Goal: Task Accomplishment & Management: Manage account settings

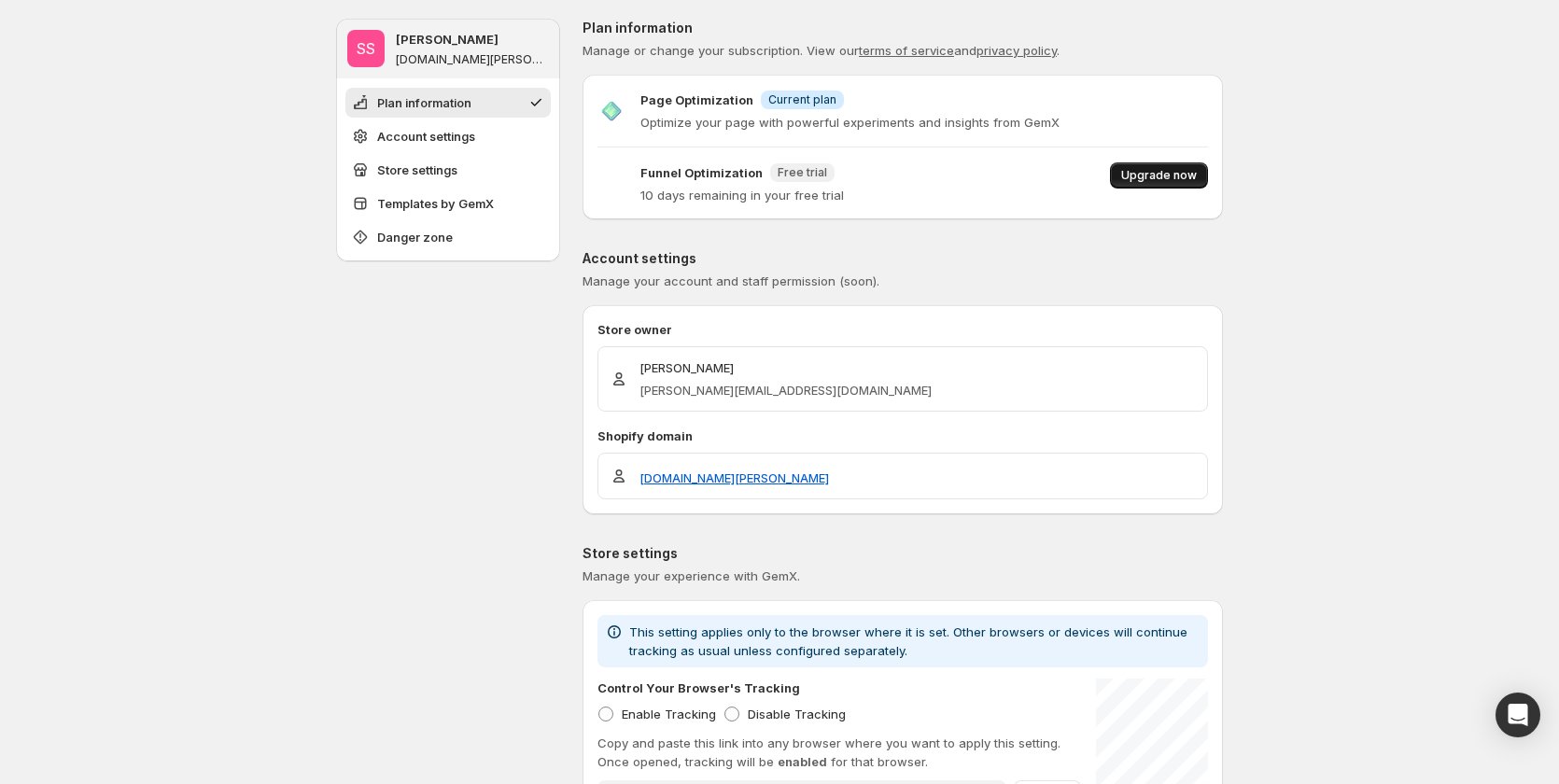
click at [1180, 171] on span "Upgrade now" at bounding box center [1158, 175] width 76 height 15
click at [907, 117] on p "Optimize your page with powerful experiments and insights from GemX" at bounding box center [850, 121] width 419 height 19
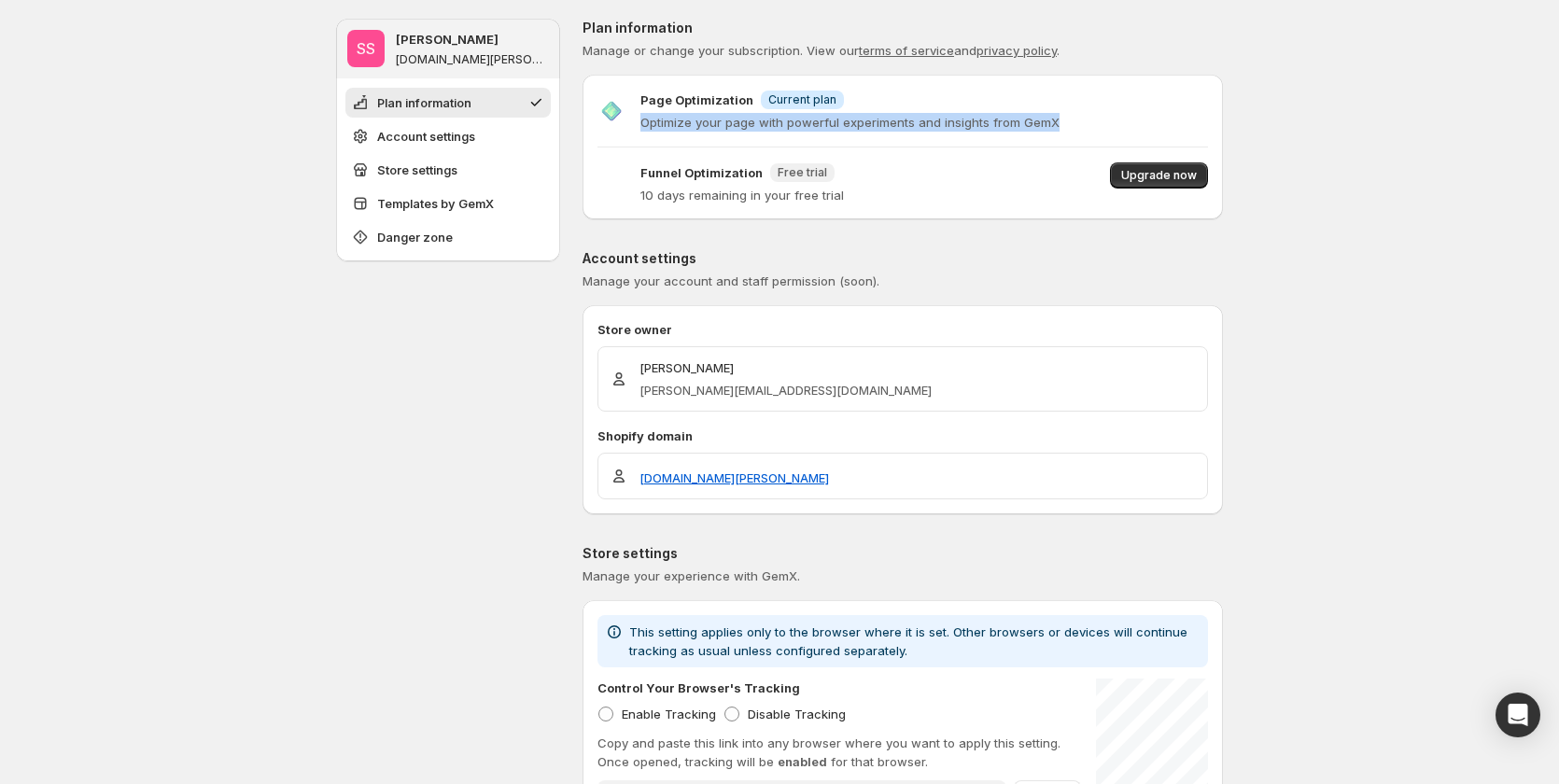
click at [907, 117] on p "Optimize your page with powerful experiments and insights from GemX" at bounding box center [850, 121] width 419 height 19
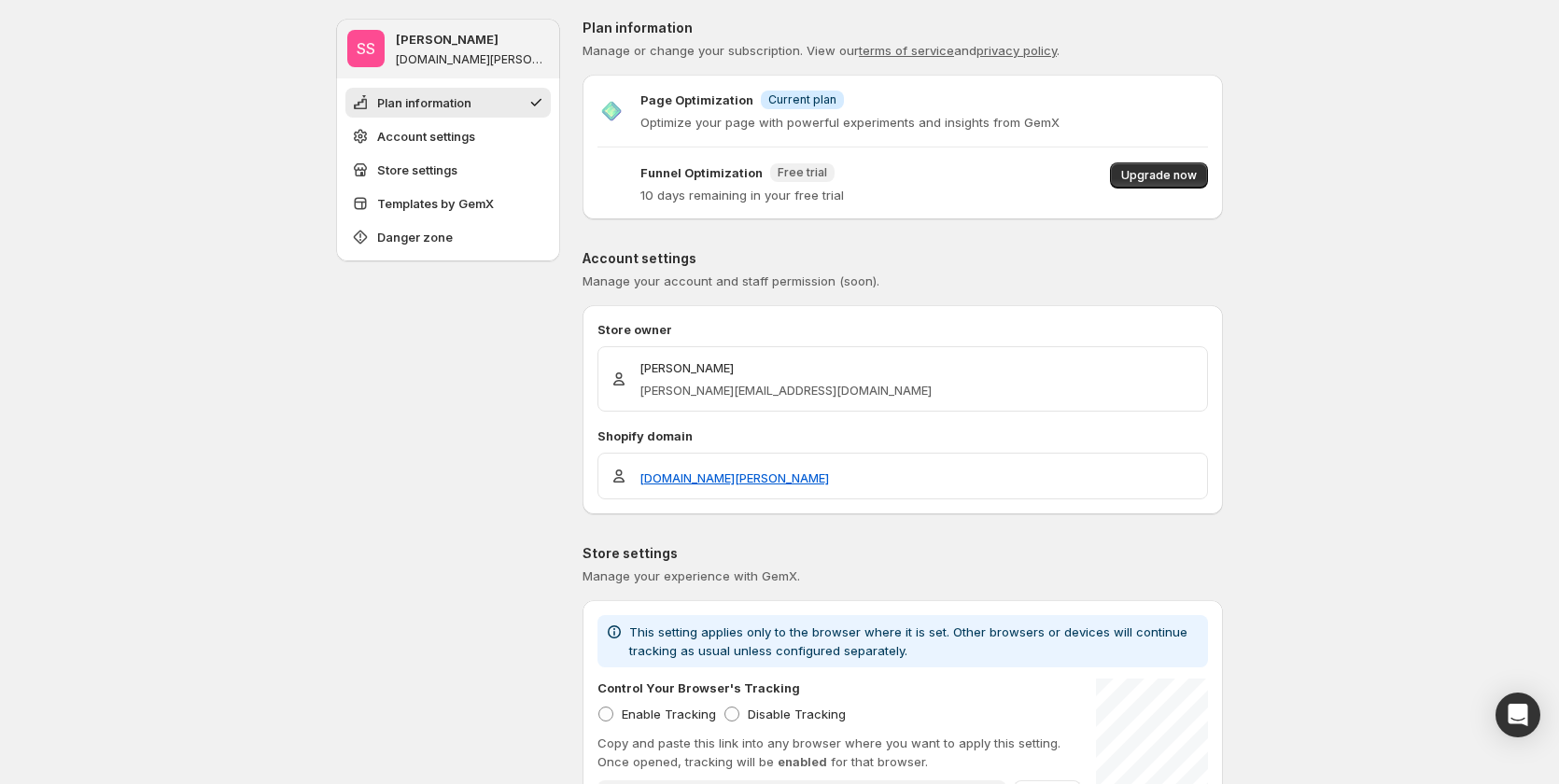
click at [865, 233] on div "**********" at bounding box center [902, 700] width 640 height 1363
drag, startPoint x: 353, startPoint y: 327, endPoint x: 433, endPoint y: 284, distance: 90.8
click at [1144, 173] on span "Upgrade now" at bounding box center [1158, 175] width 76 height 15
